Goal: Information Seeking & Learning: Learn about a topic

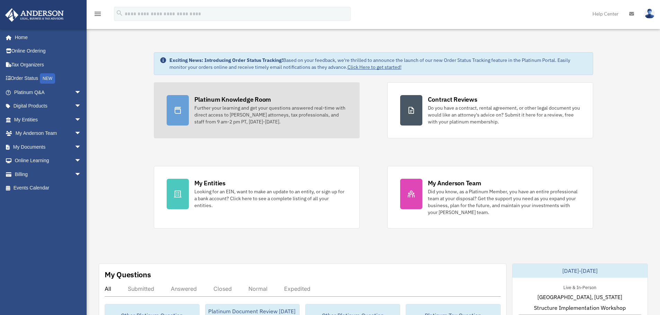
click at [263, 111] on div "Further your learning and get your questions answered real-time with direct acc…" at bounding box center [270, 115] width 152 height 21
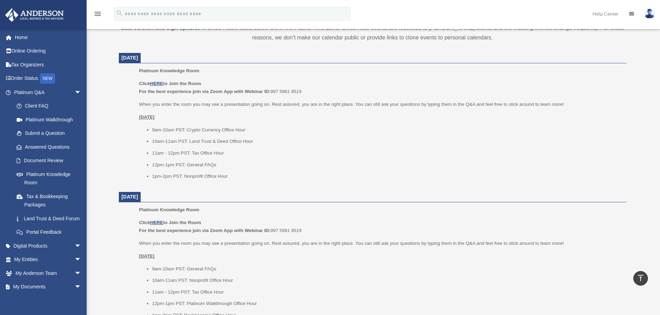
scroll to position [242, 0]
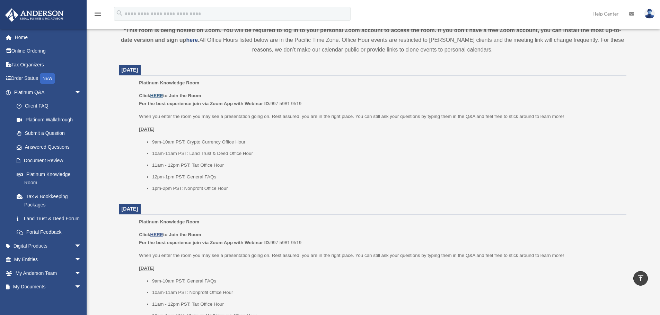
click at [159, 97] on u "HERE" at bounding box center [156, 95] width 13 height 5
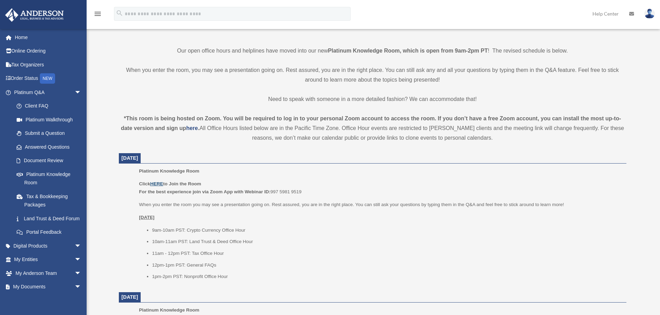
scroll to position [173, 0]
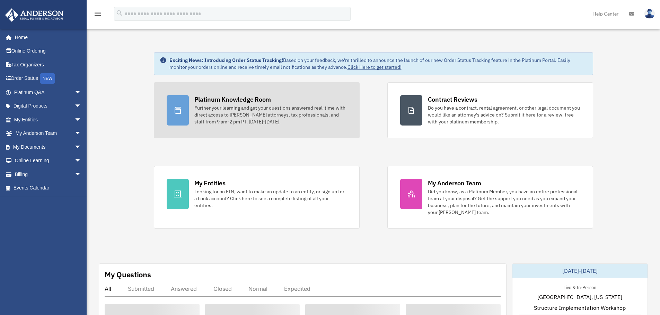
click at [229, 103] on div "Platinum Knowledge Room" at bounding box center [232, 99] width 77 height 9
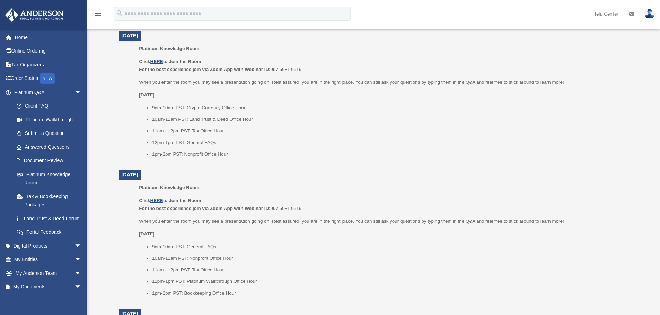
scroll to position [277, 0]
